Goal: Navigation & Orientation: Find specific page/section

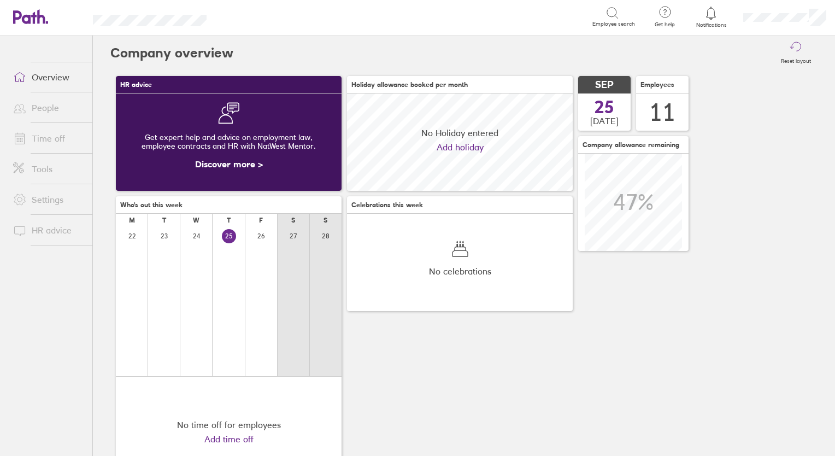
scroll to position [97, 97]
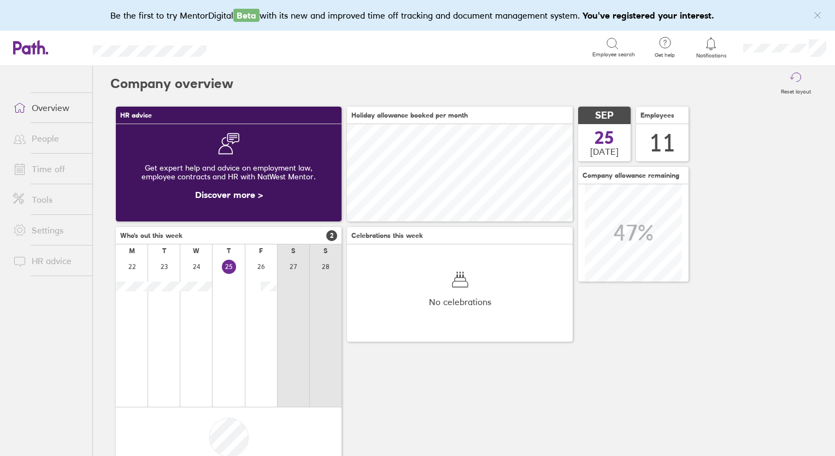
click at [48, 142] on link "People" at bounding box center [48, 138] width 88 height 22
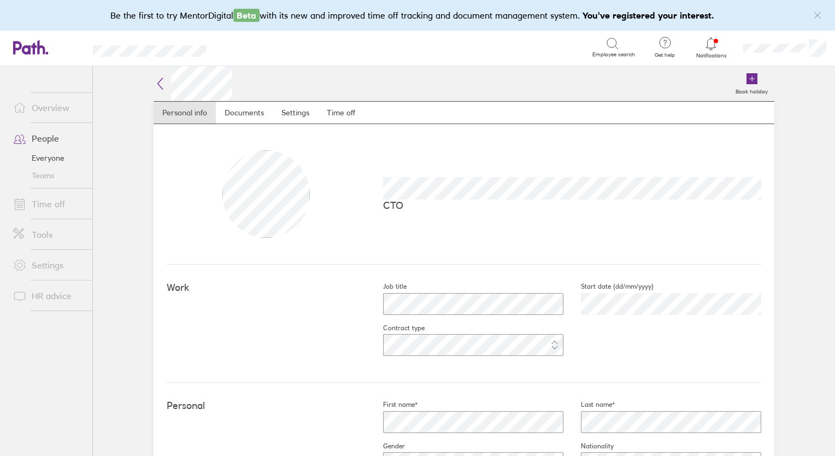
scroll to position [4, 0]
click at [158, 78] on icon at bounding box center [160, 79] width 13 height 13
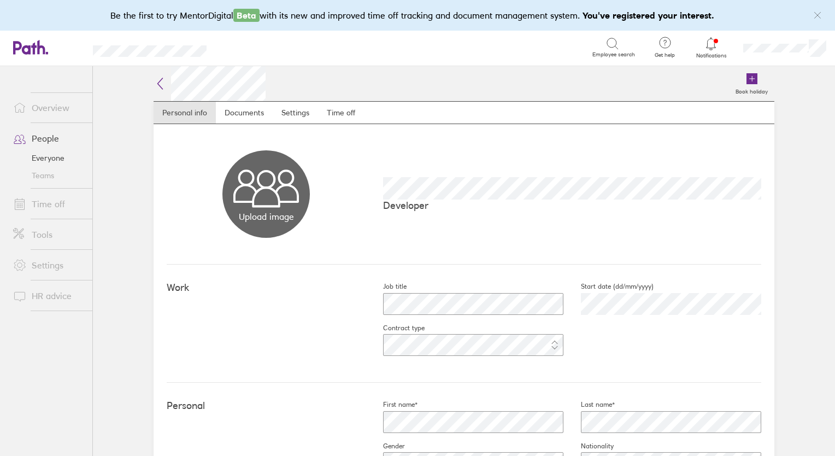
click at [157, 82] on icon at bounding box center [160, 83] width 13 height 13
click at [157, 85] on icon at bounding box center [160, 83] width 13 height 13
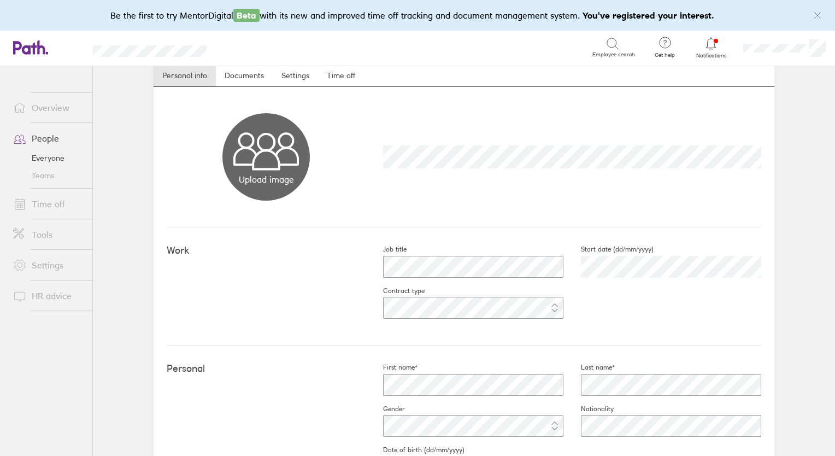
scroll to position [19, 0]
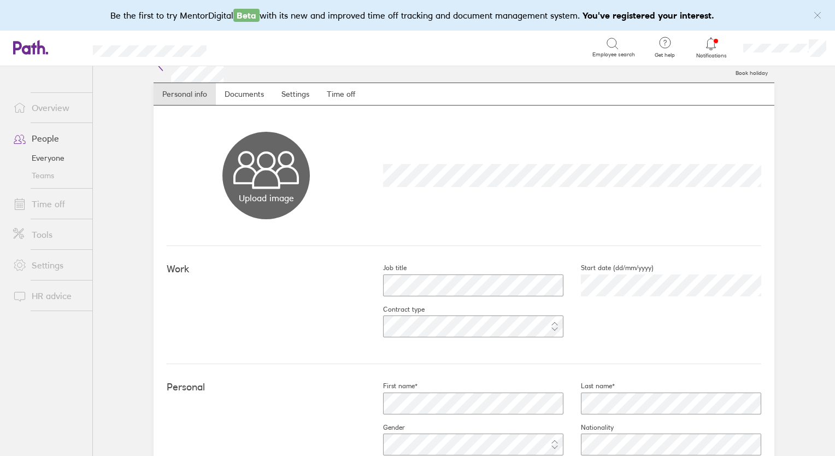
click at [192, 66] on header "Search Employee search Get help FAQs Contact us Notifications My profile Sign o…" at bounding box center [417, 49] width 835 height 36
click at [161, 69] on icon at bounding box center [160, 64] width 13 height 13
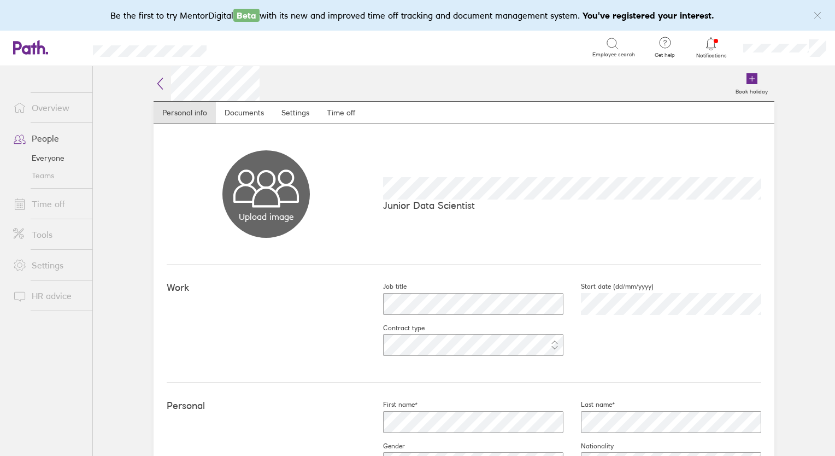
click at [155, 82] on icon at bounding box center [160, 83] width 13 height 13
click at [156, 86] on icon at bounding box center [160, 83] width 13 height 13
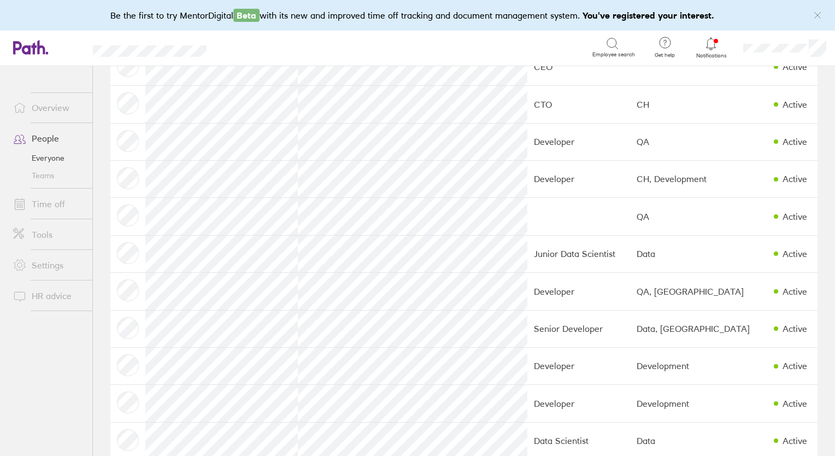
scroll to position [99, 0]
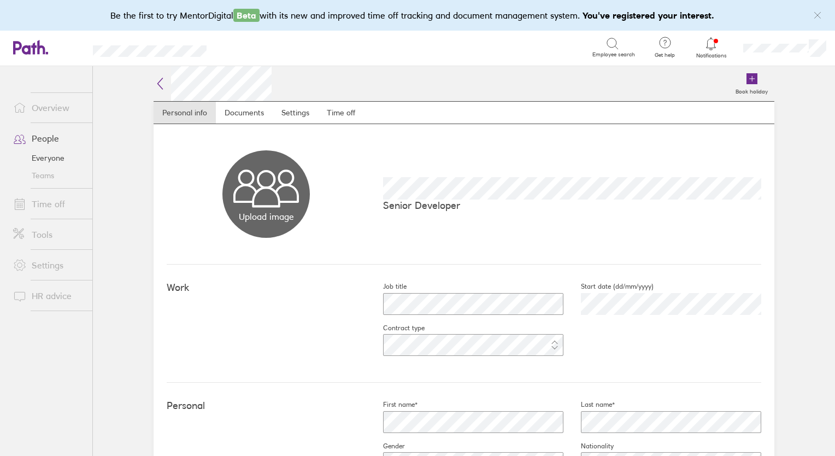
click at [157, 86] on icon at bounding box center [160, 83] width 13 height 13
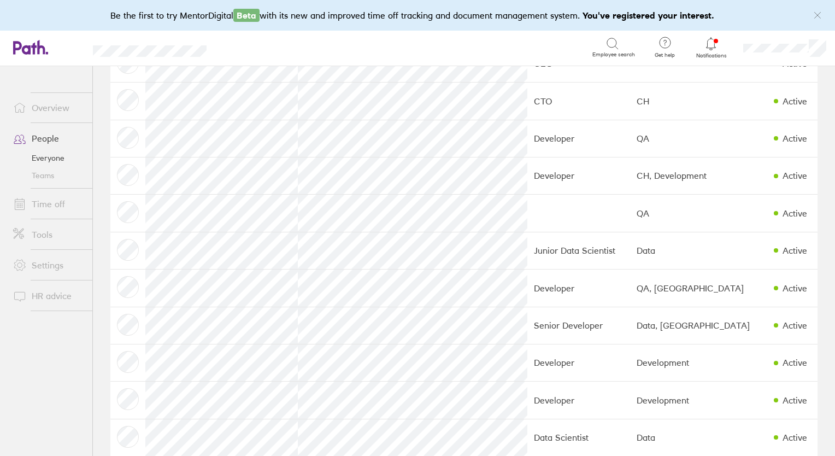
scroll to position [99, 0]
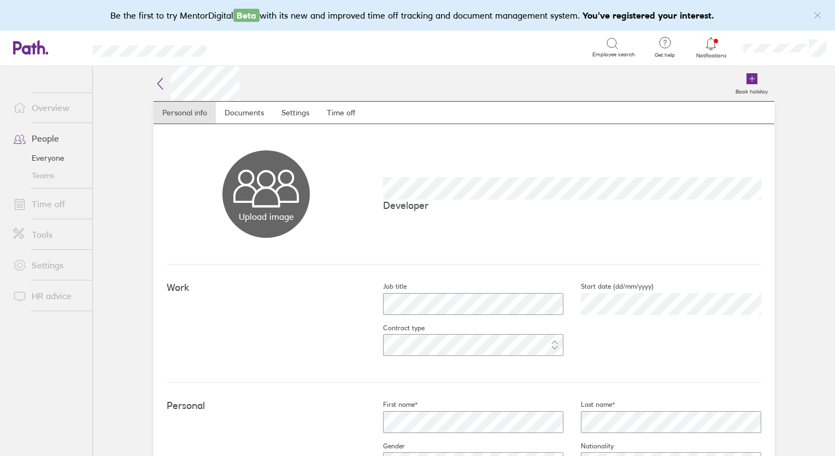
click at [157, 85] on icon at bounding box center [160, 83] width 13 height 13
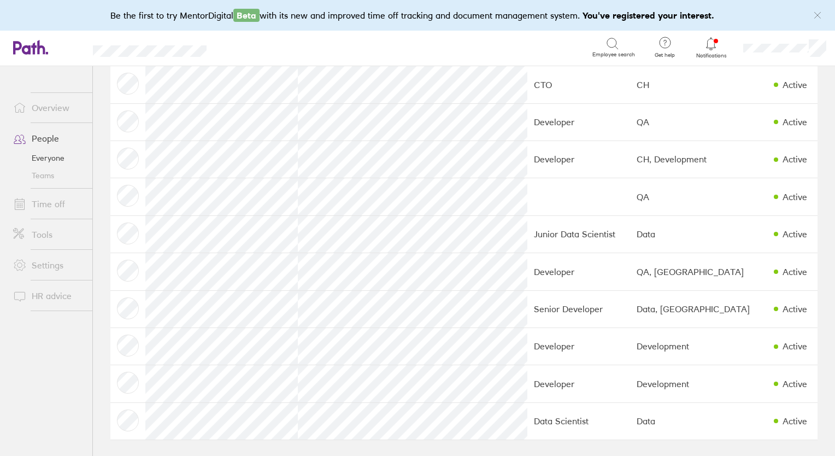
scroll to position [99, 0]
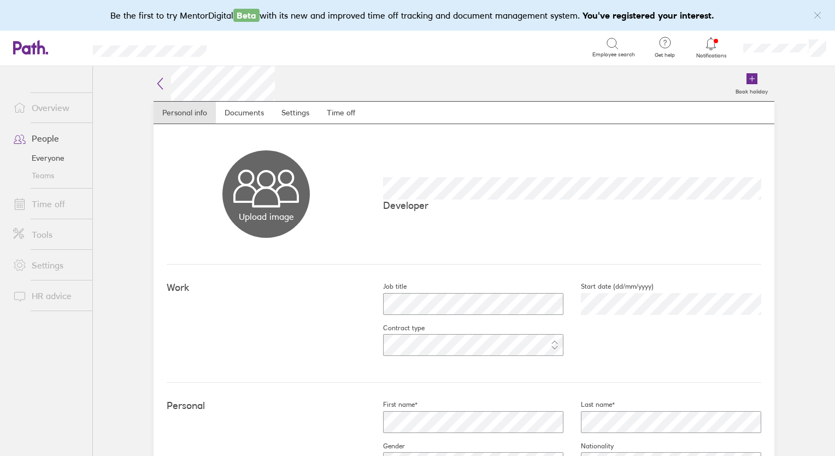
click at [154, 84] on icon at bounding box center [160, 83] width 13 height 13
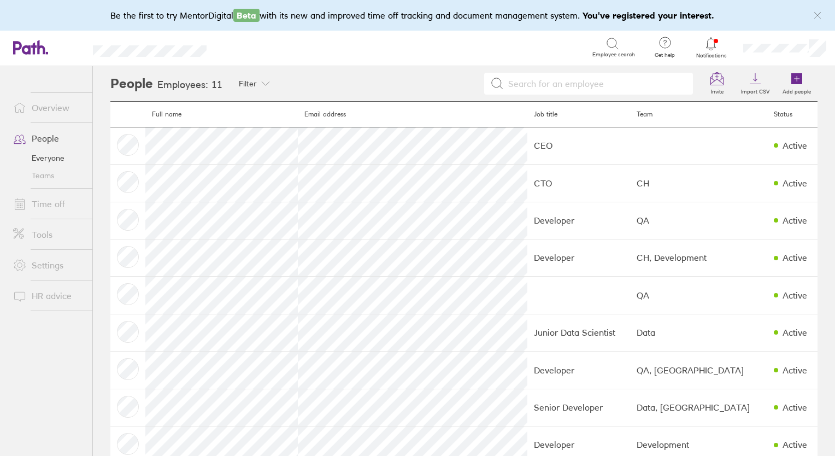
scroll to position [99, 0]
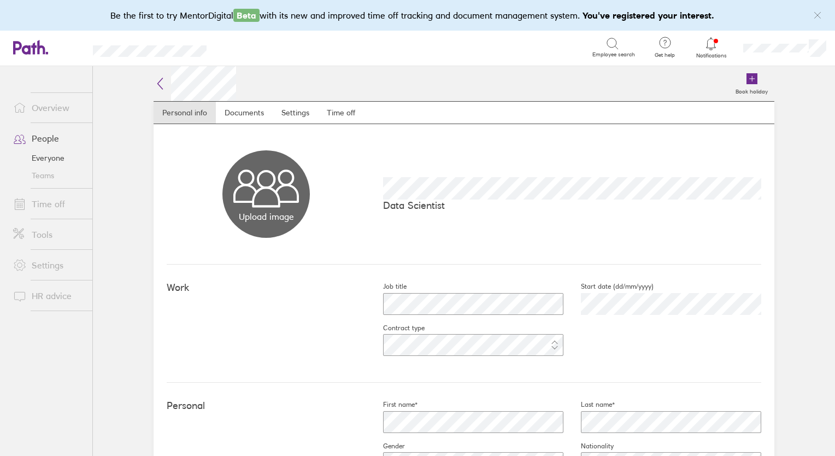
drag, startPoint x: 831, startPoint y: 156, endPoint x: 804, endPoint y: 166, distance: 28.0
click at [804, 166] on main "Book holiday Personal info Documents Settings Time off Upload image Choose file…" at bounding box center [464, 261] width 742 height 390
click at [154, 85] on icon at bounding box center [160, 83] width 13 height 13
click at [158, 84] on icon at bounding box center [160, 83] width 13 height 13
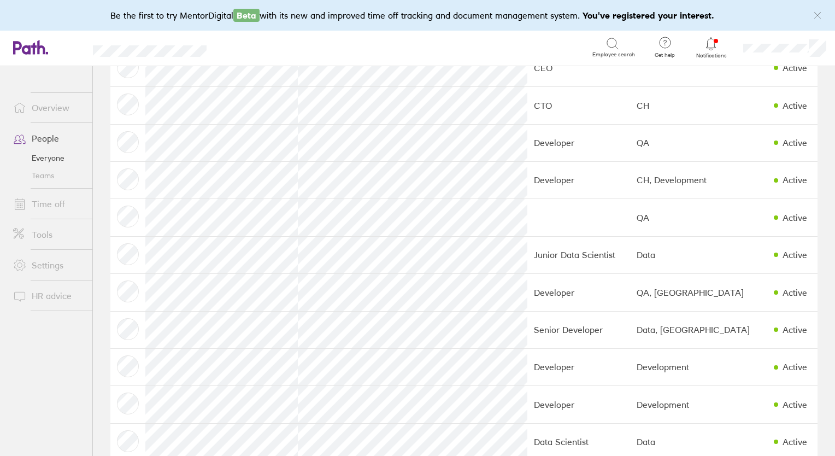
scroll to position [99, 0]
